Goal: Subscribe to service/newsletter

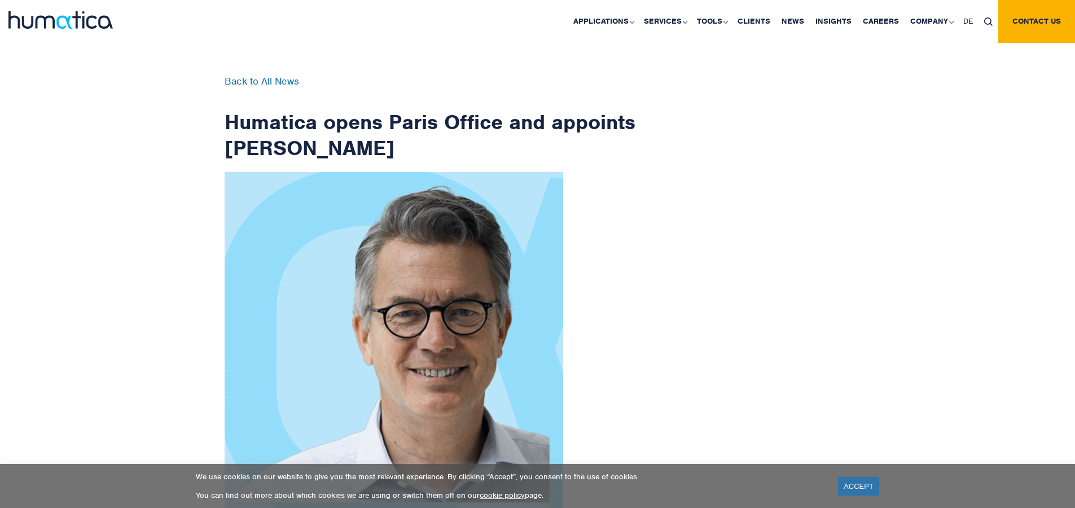
scroll to position [1800, 0]
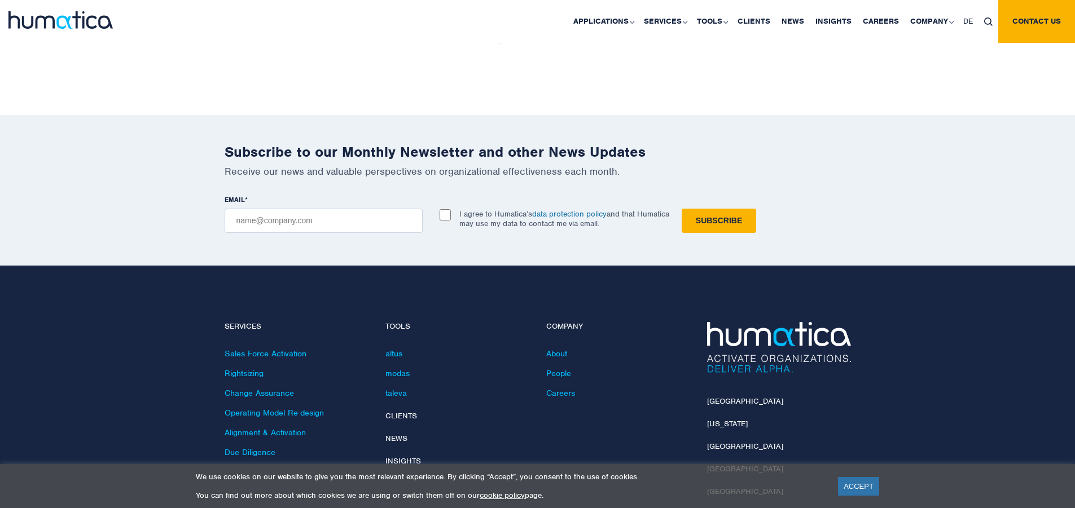
checkbox input "true"
type input "[EMAIL_ADDRESS][DOMAIN_NAME]"
click at [682, 209] on input "Subscribe" at bounding box center [719, 221] width 74 height 24
